Goal: Find specific page/section: Find specific page/section

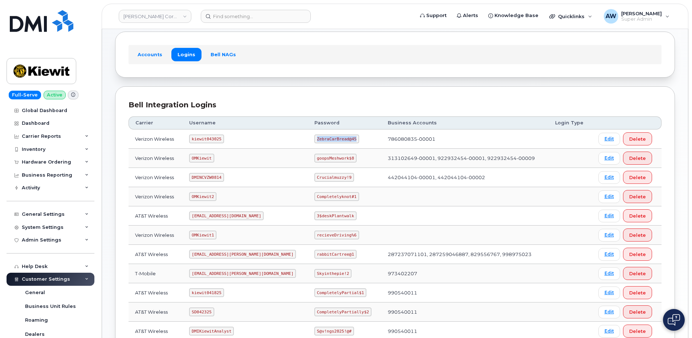
scroll to position [39, 0]
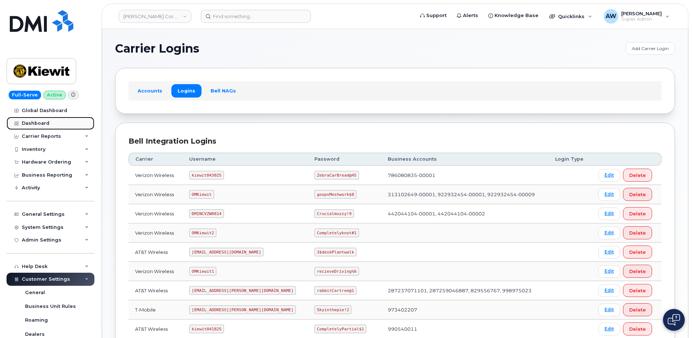
click at [58, 125] on link "Dashboard" at bounding box center [51, 123] width 88 height 13
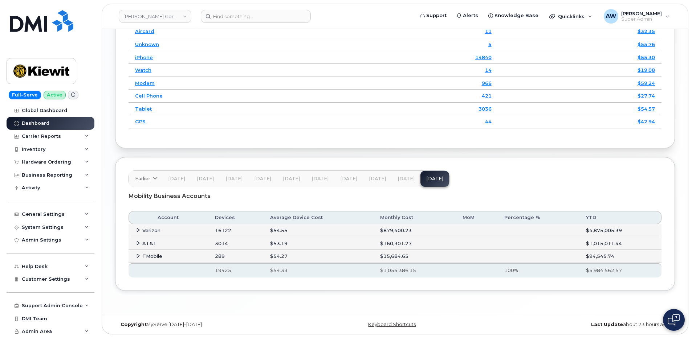
scroll to position [1078, 0]
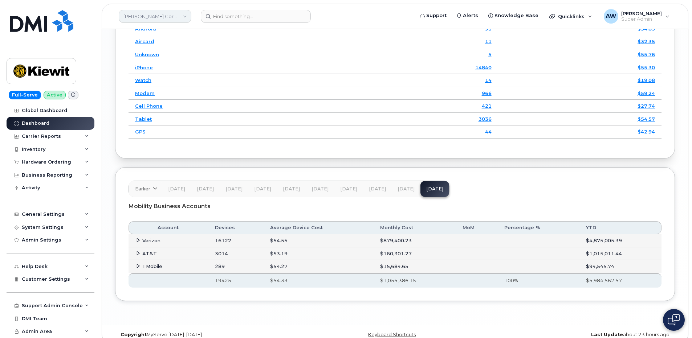
click at [129, 11] on link "[PERSON_NAME] Corporation" at bounding box center [155, 16] width 73 height 13
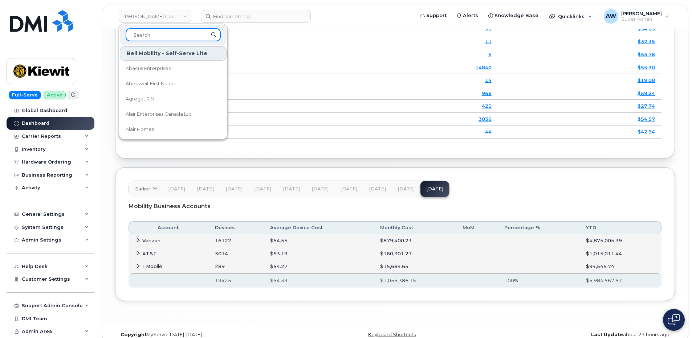
click at [153, 37] on input at bounding box center [173, 34] width 95 height 13
type input "abm"
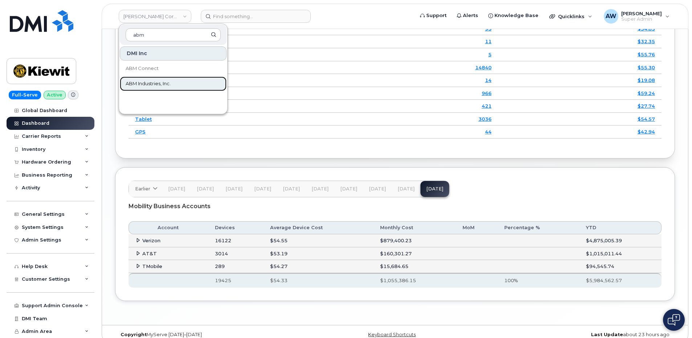
click at [146, 83] on span "ABM Industries, Inc." at bounding box center [148, 83] width 45 height 7
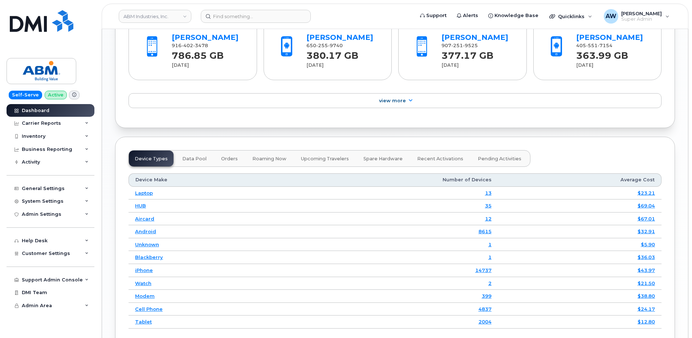
scroll to position [963, 0]
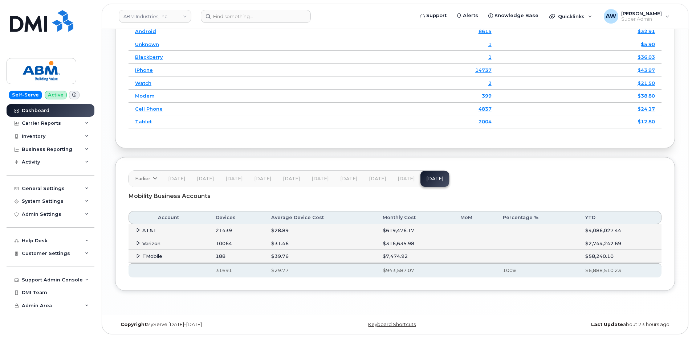
click at [154, 230] on td "AT&T" at bounding box center [169, 230] width 81 height 13
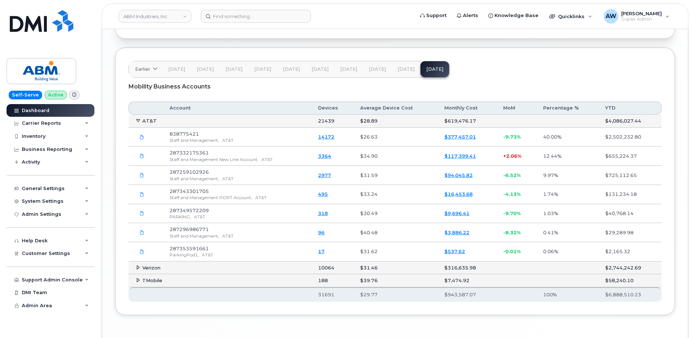
scroll to position [1097, 0]
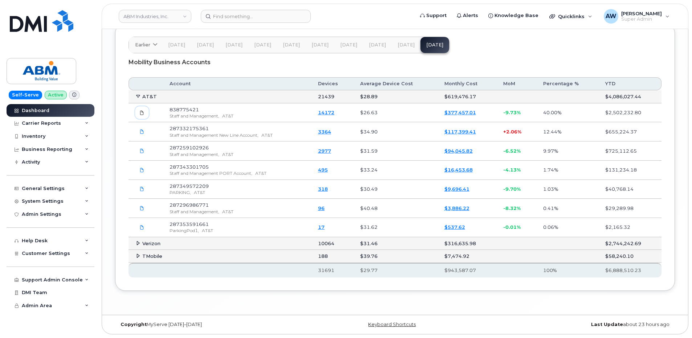
click at [142, 109] on link at bounding box center [142, 112] width 14 height 13
click at [398, 43] on span "[DATE]" at bounding box center [406, 45] width 17 height 6
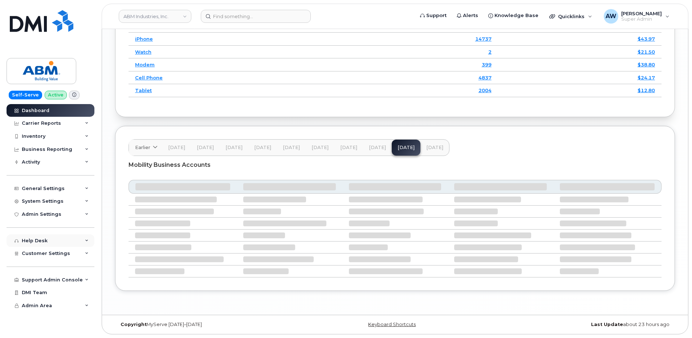
scroll to position [963, 0]
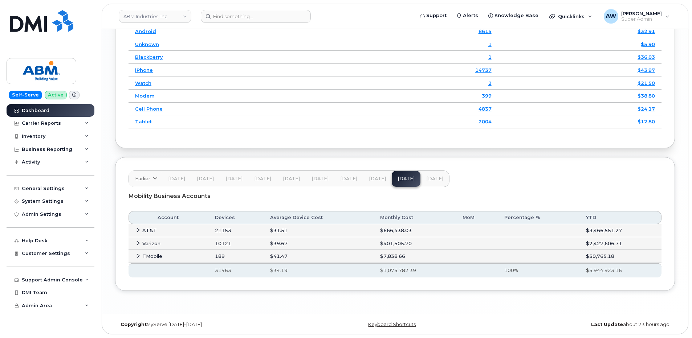
click at [152, 230] on span "AT&T" at bounding box center [149, 231] width 15 height 6
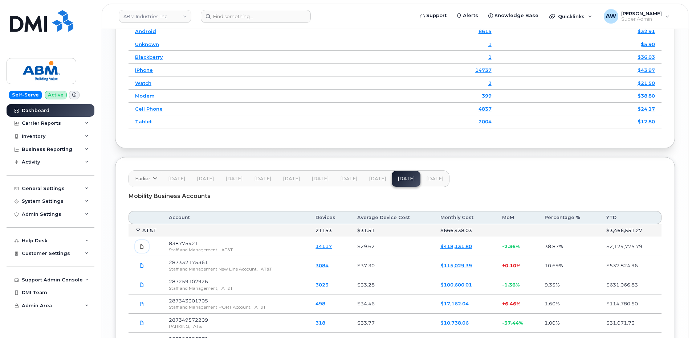
click at [141, 244] on span at bounding box center [142, 247] width 7 height 7
